Goal: Task Accomplishment & Management: Complete application form

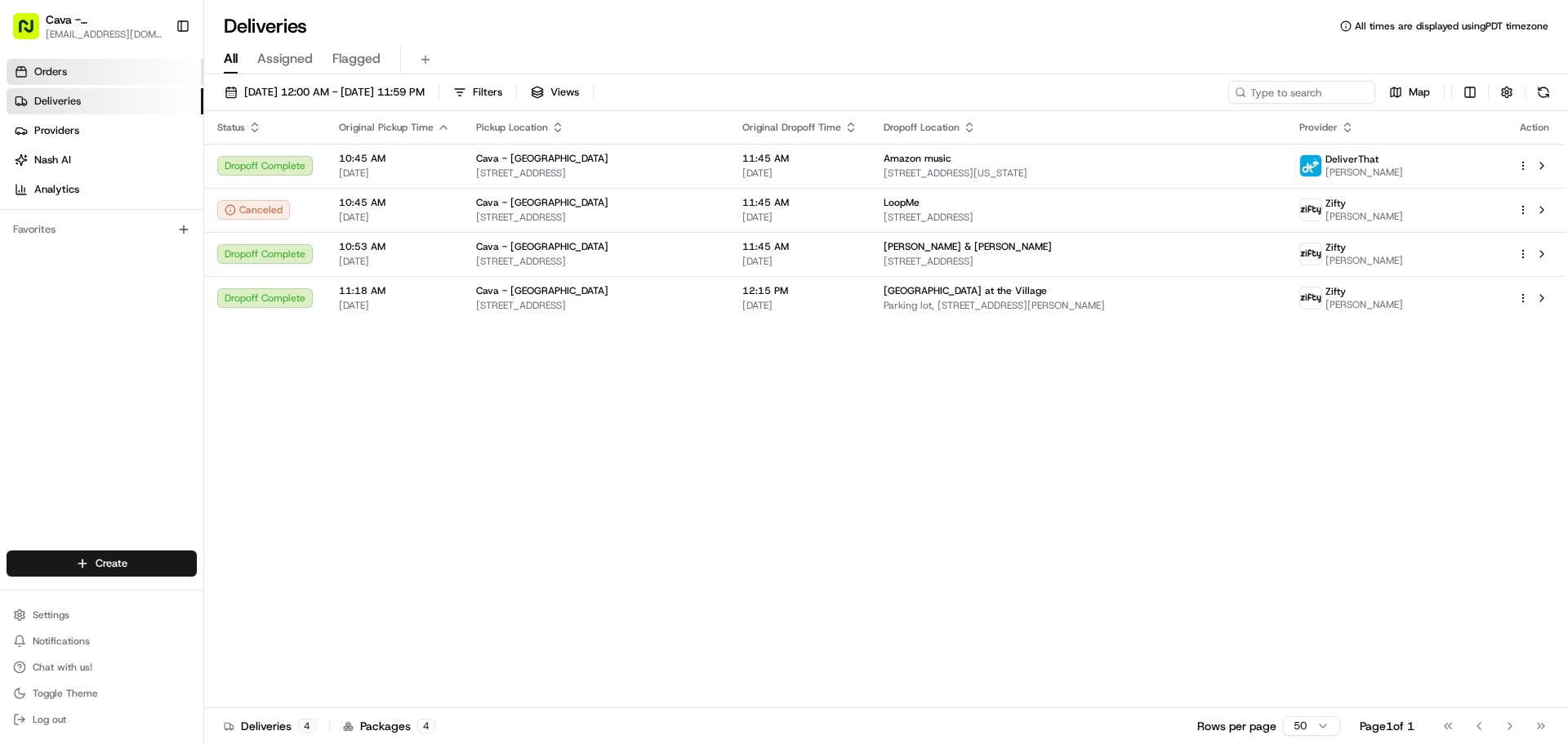
click at [69, 68] on link "Orders" at bounding box center [105, 71] width 197 height 26
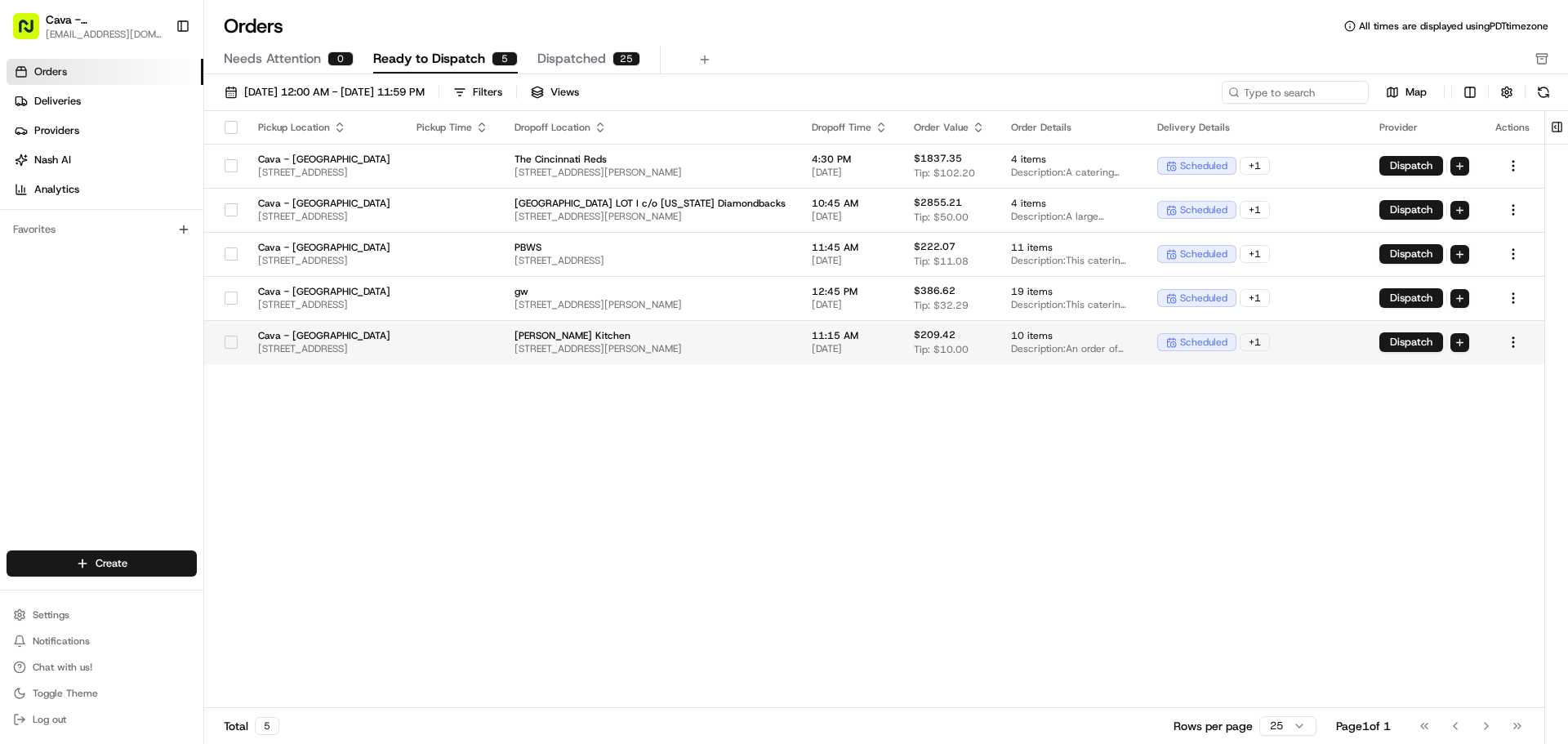
click at [798, 337] on td "[PERSON_NAME] Kitchen [STREET_ADDRESS][PERSON_NAME]" at bounding box center [649, 342] width 297 height 44
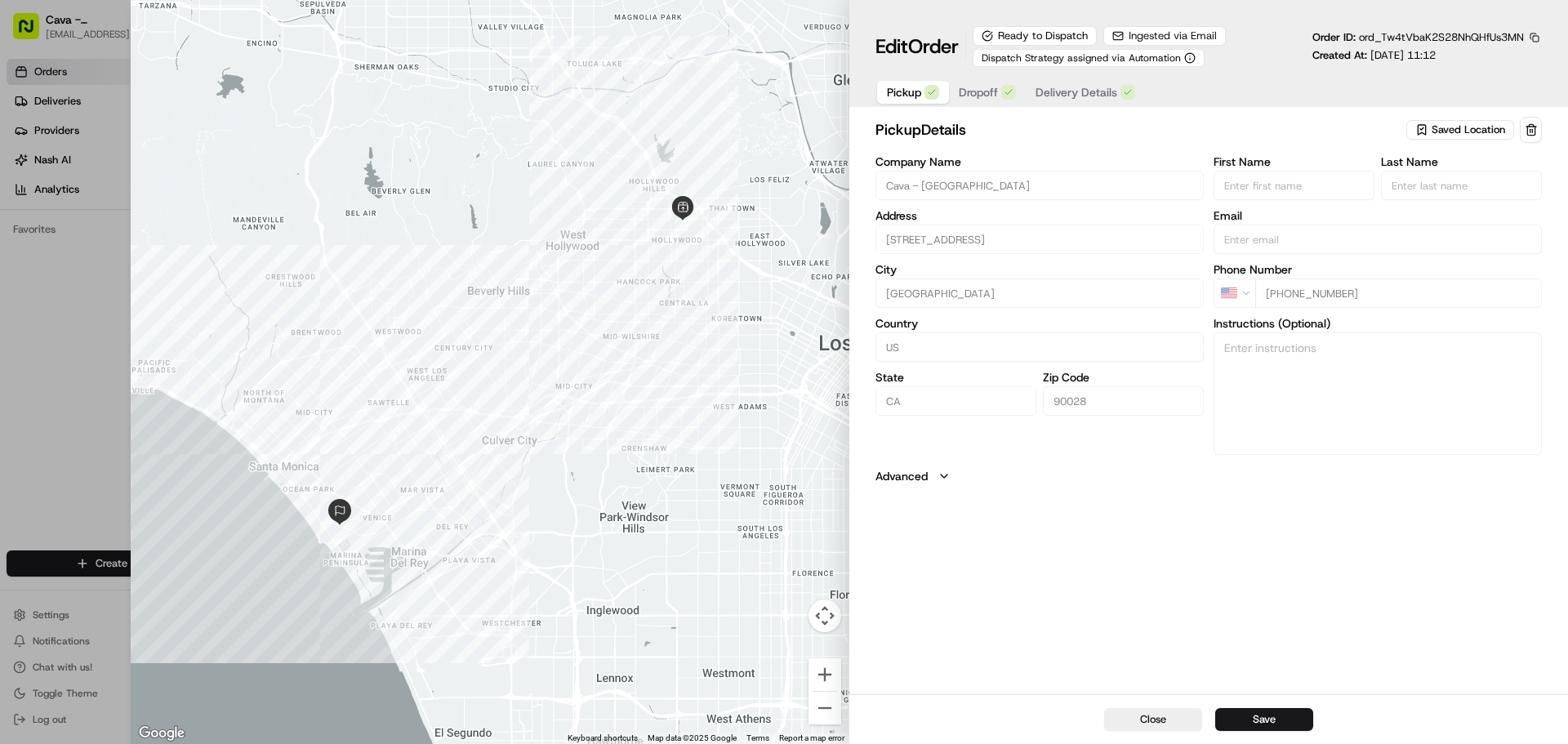
type input "+1"
click at [45, 261] on div at bounding box center [784, 372] width 1568 height 744
